Goal: Task Accomplishment & Management: Use online tool/utility

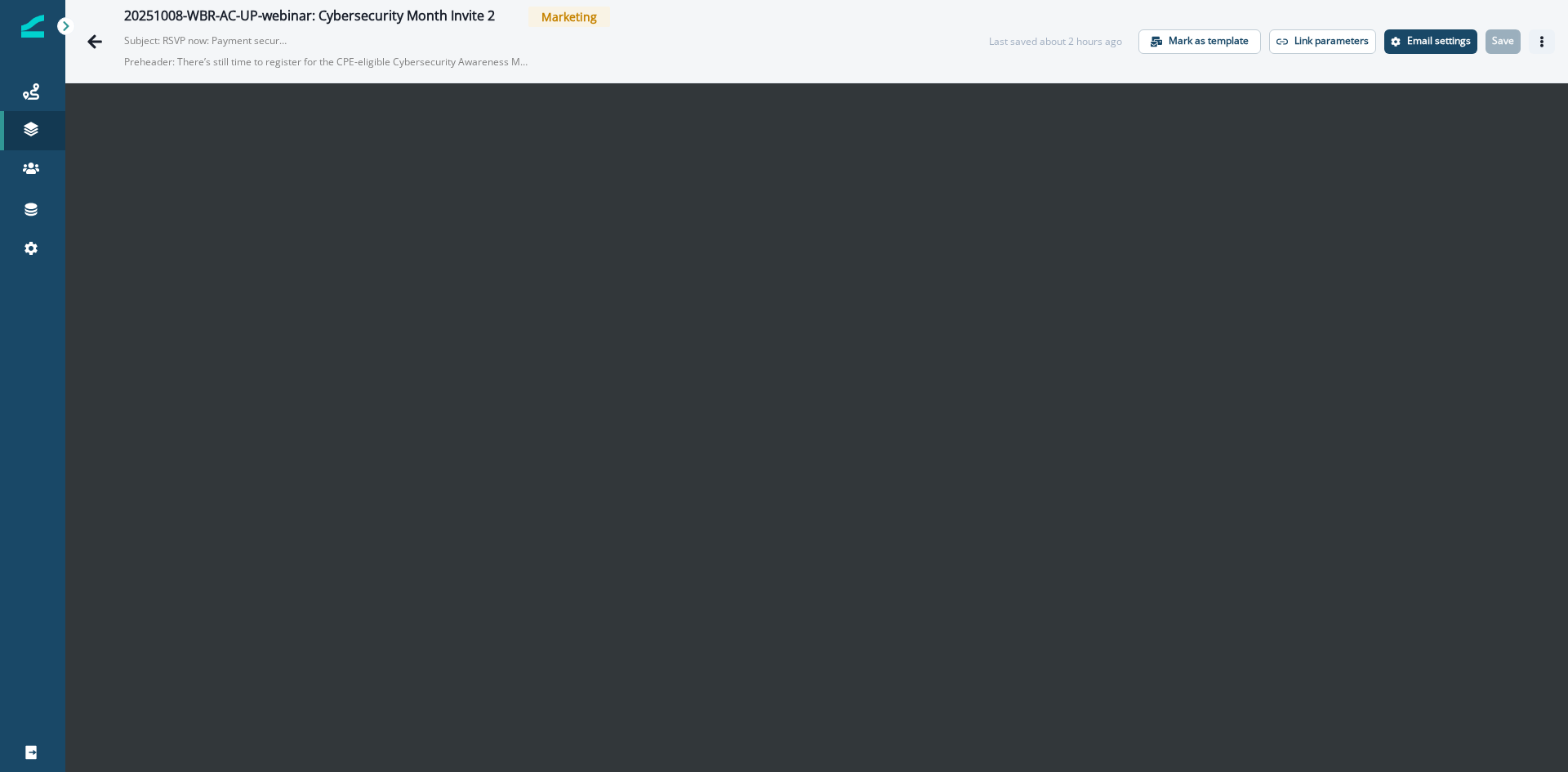
click at [1536, 41] on icon "Actions" at bounding box center [1542, 42] width 11 height 11
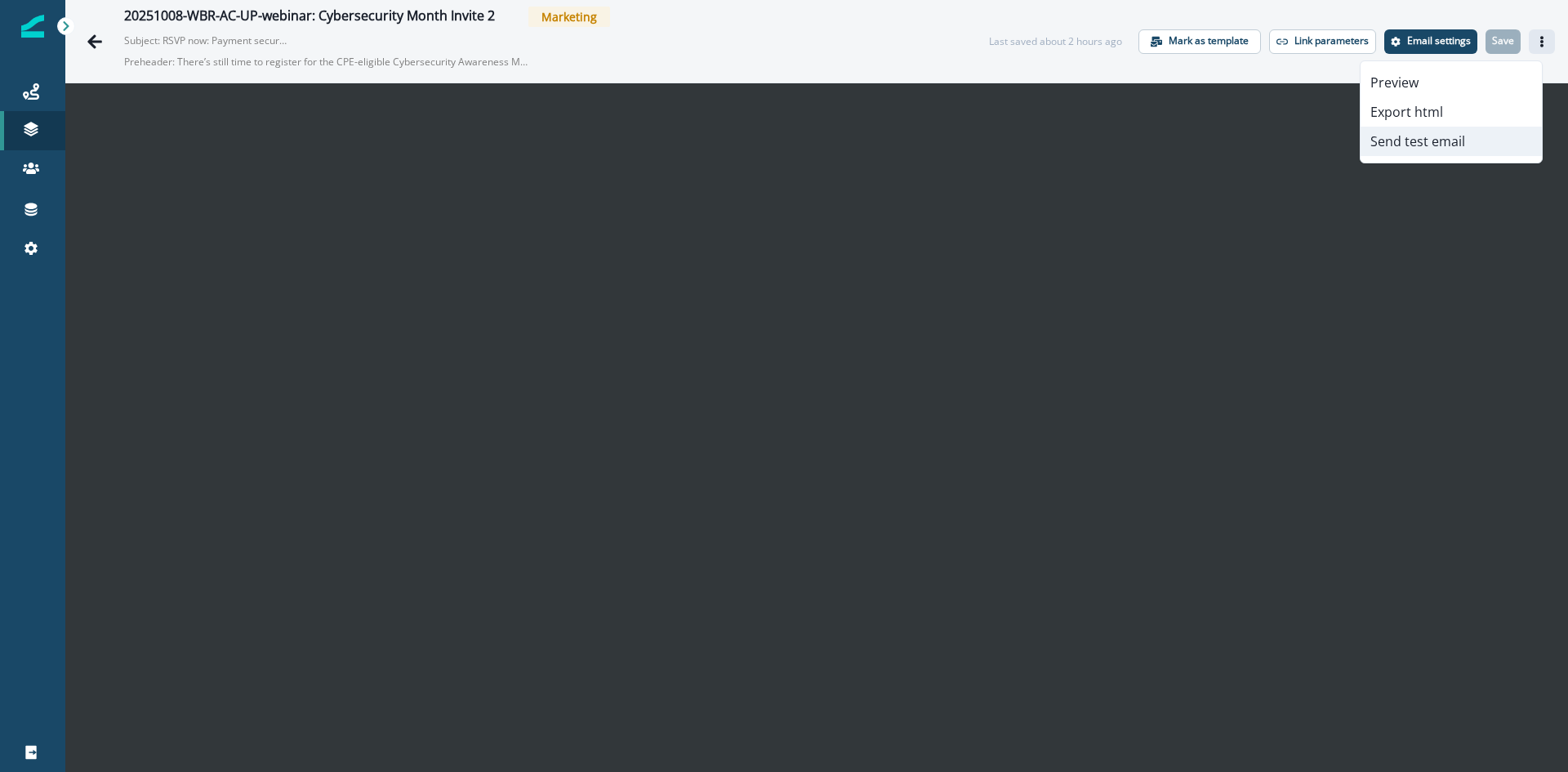
click at [1432, 136] on button "Send test email" at bounding box center [1451, 142] width 182 height 30
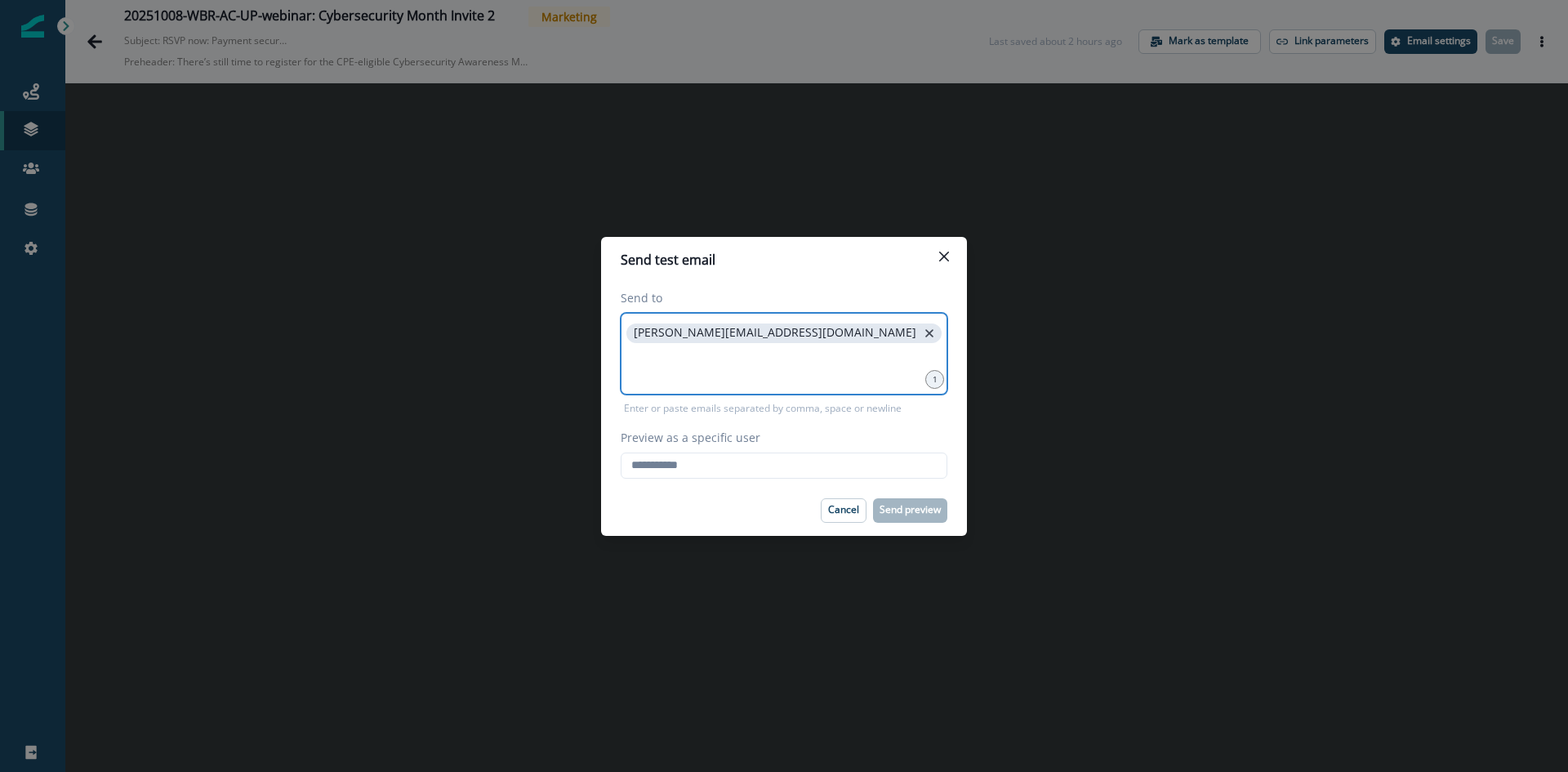
click at [922, 333] on icon "close" at bounding box center [929, 334] width 15 height 15
click at [746, 335] on input at bounding box center [783, 333] width 322 height 32
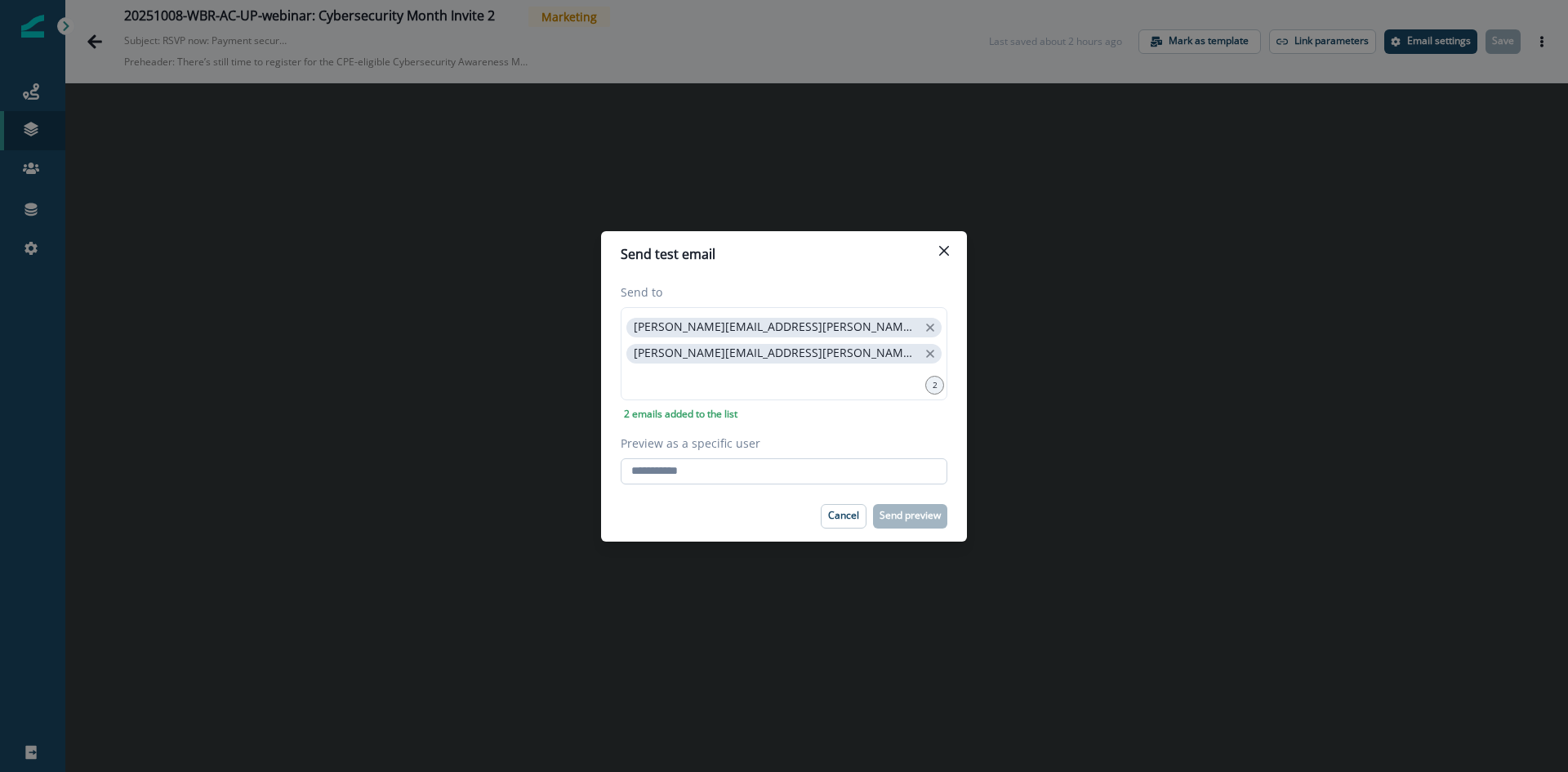
click at [725, 472] on input "Preview as a specific user" at bounding box center [784, 471] width 326 height 26
type input "**********"
click at [927, 510] on p "Send preview" at bounding box center [910, 515] width 61 height 11
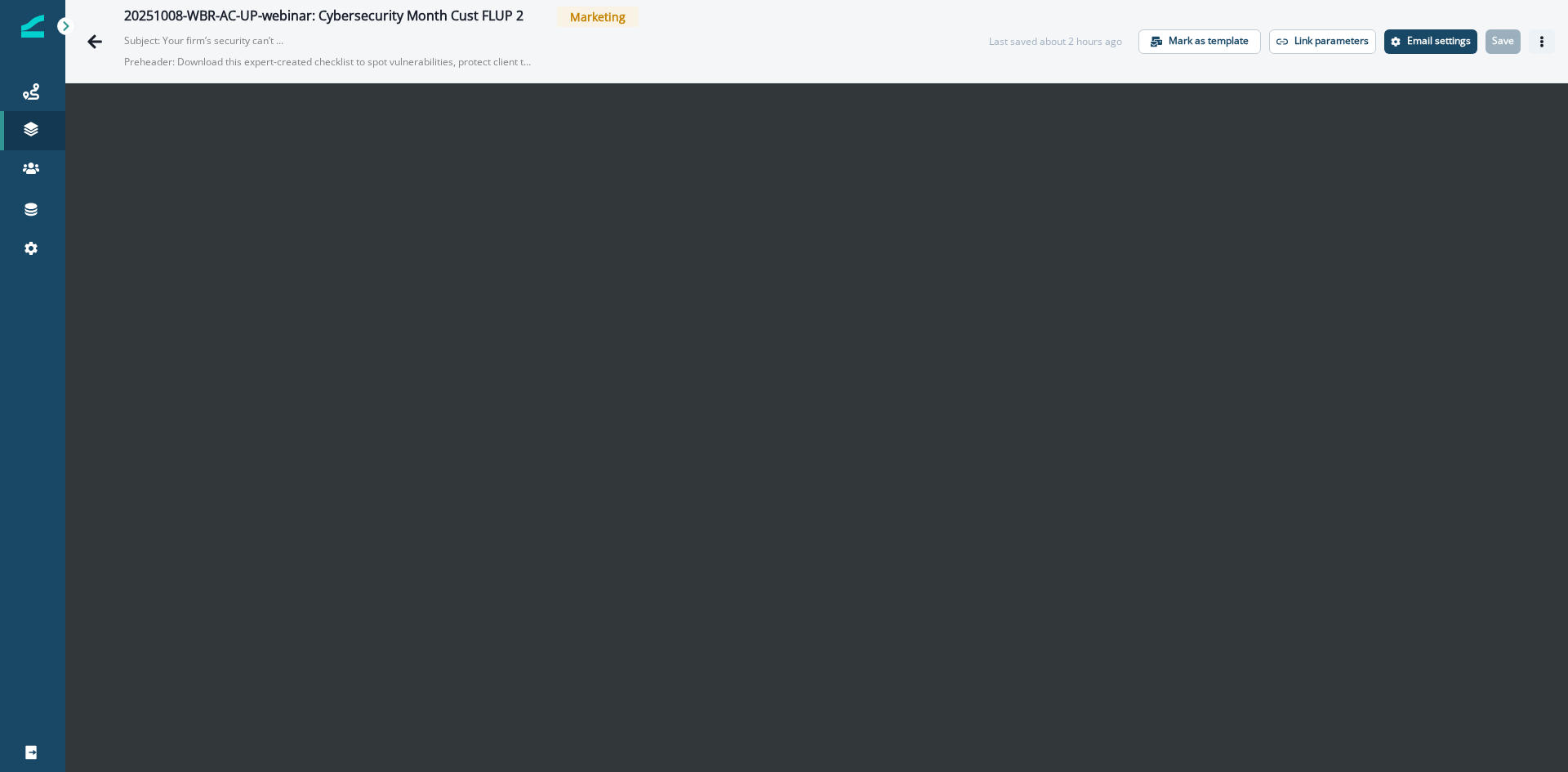
click at [1536, 38] on icon "Actions" at bounding box center [1542, 42] width 11 height 11
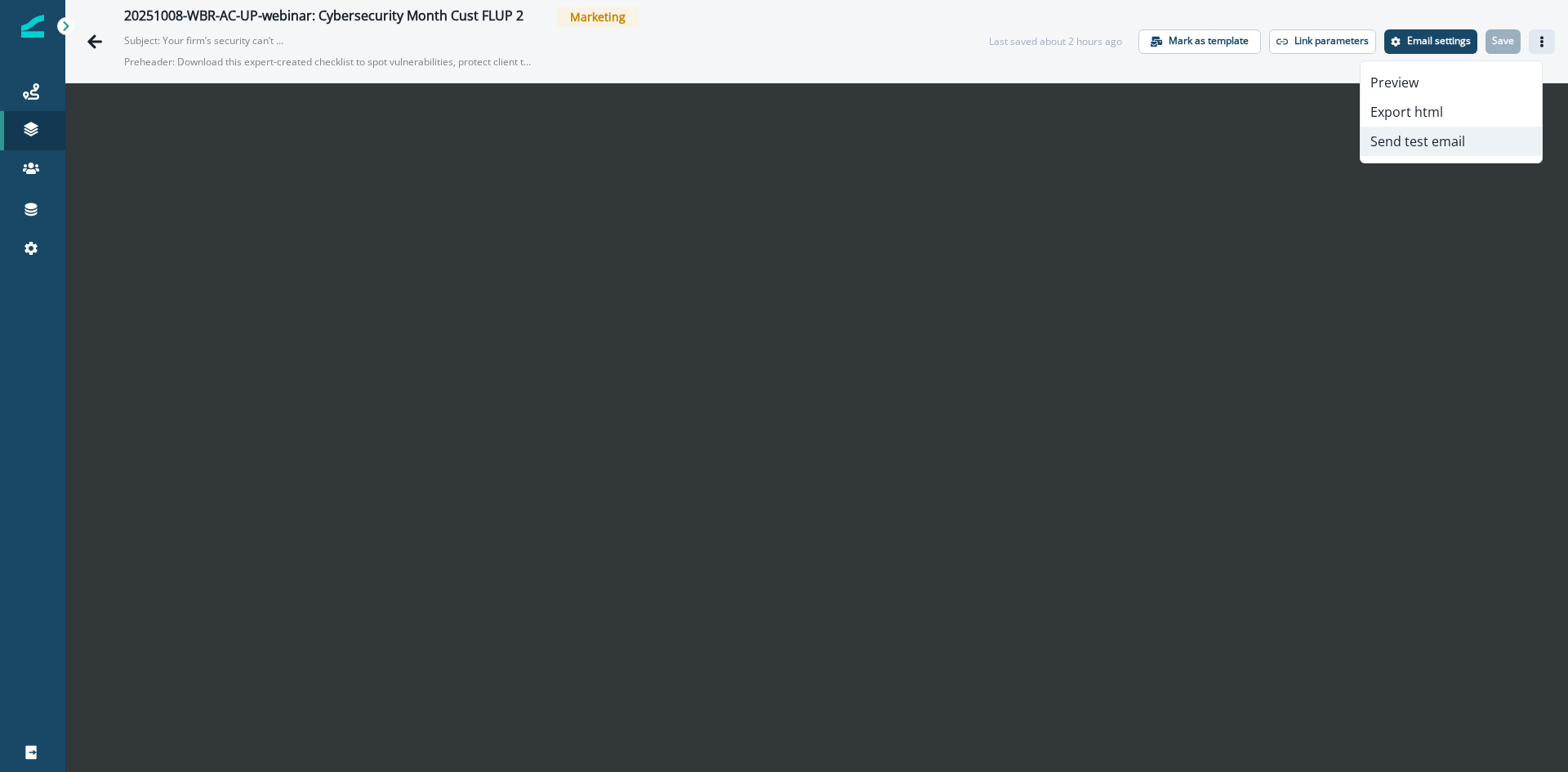
click at [1431, 138] on button "Send test email" at bounding box center [1451, 142] width 182 height 30
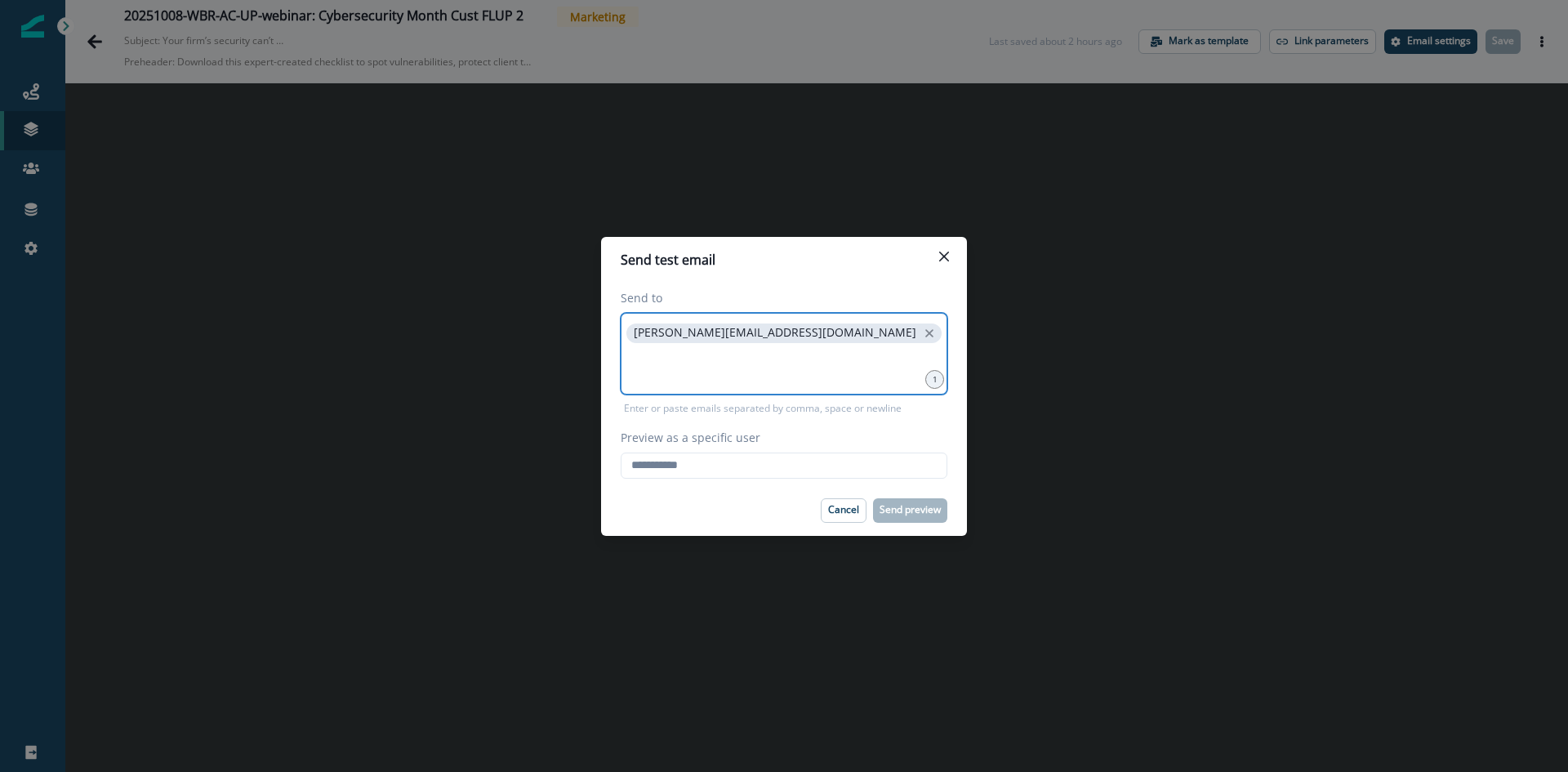
click at [742, 359] on input at bounding box center [783, 366] width 322 height 32
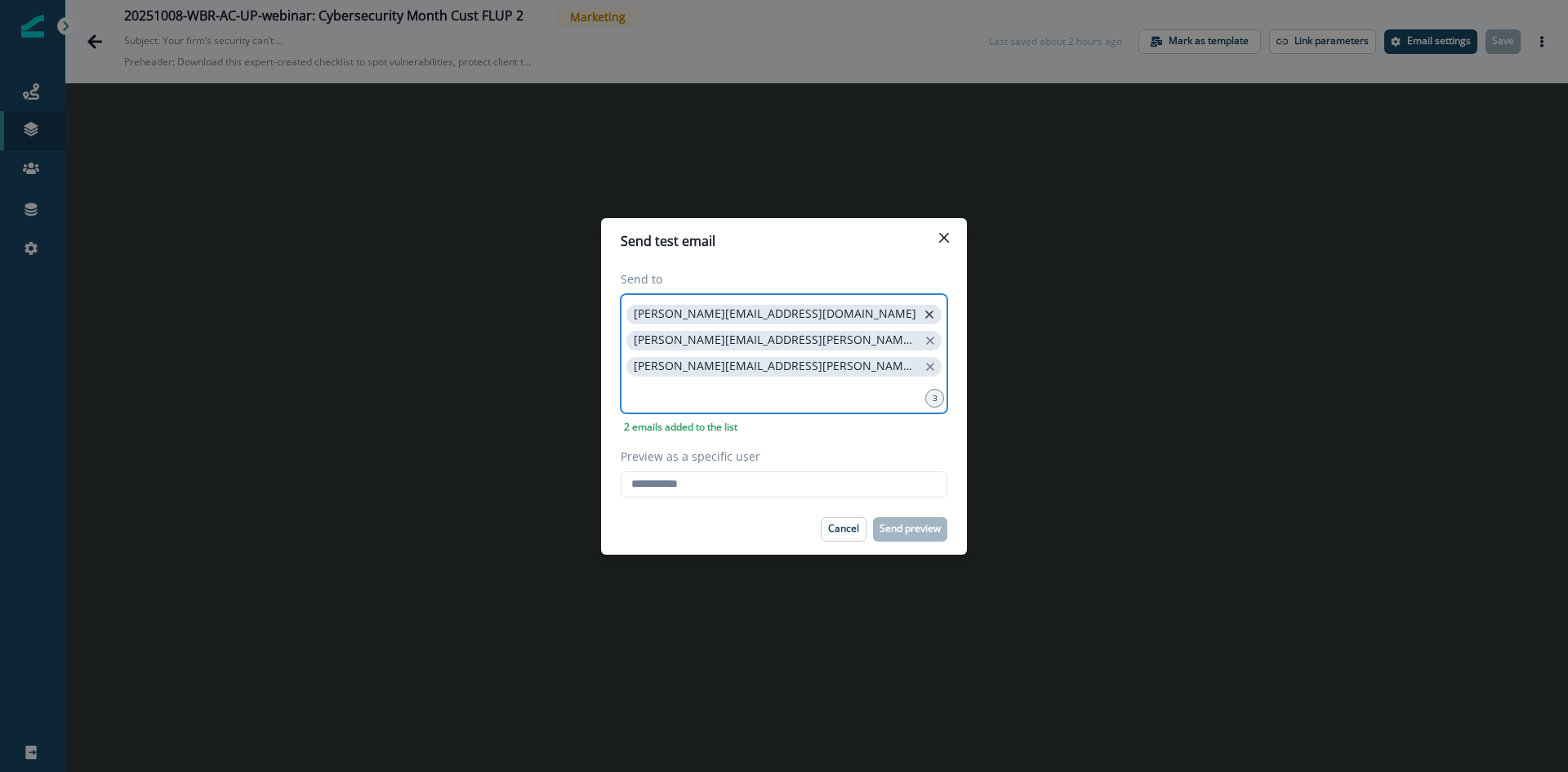
click at [925, 319] on icon "close" at bounding box center [929, 314] width 8 height 8
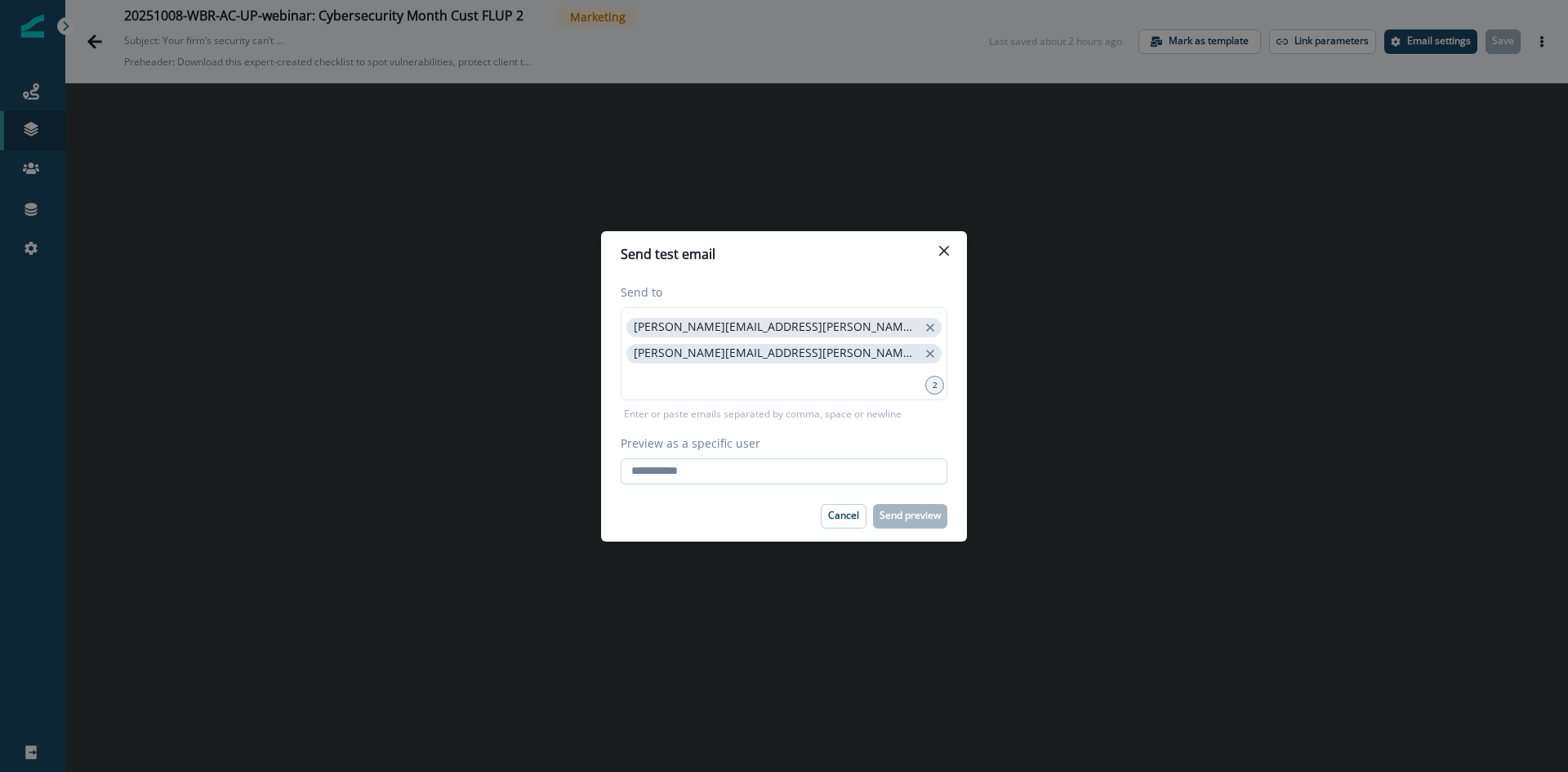
click at [723, 474] on input "Preview as a specific user" at bounding box center [784, 471] width 326 height 26
type input "**********"
click at [907, 530] on footer "Cancel Send preview" at bounding box center [784, 516] width 366 height 51
click at [904, 526] on button "Send preview" at bounding box center [910, 516] width 74 height 24
